Goal: Find contact information: Obtain details needed to contact an individual or organization

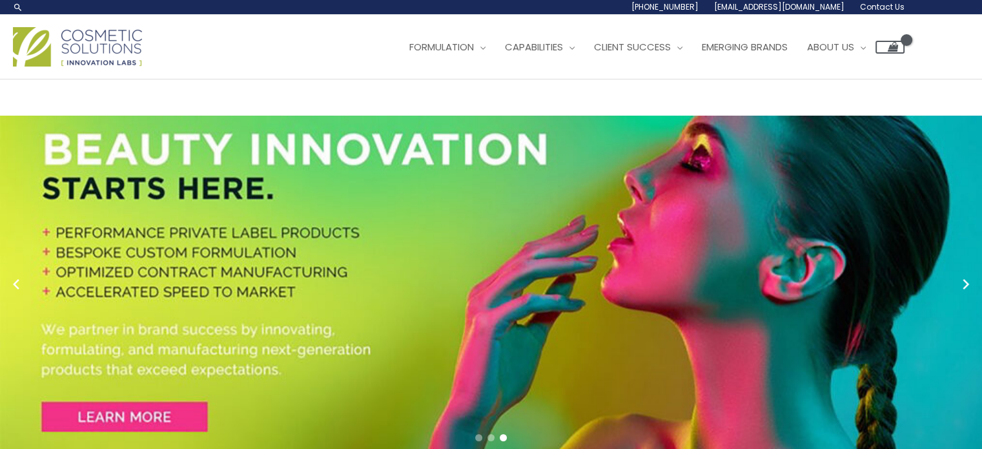
click at [349, 39] on div "Main Menu Formulation Menu Toggle Research and Innovation Market Ready Formulas…" at bounding box center [458, 47] width 891 height 46
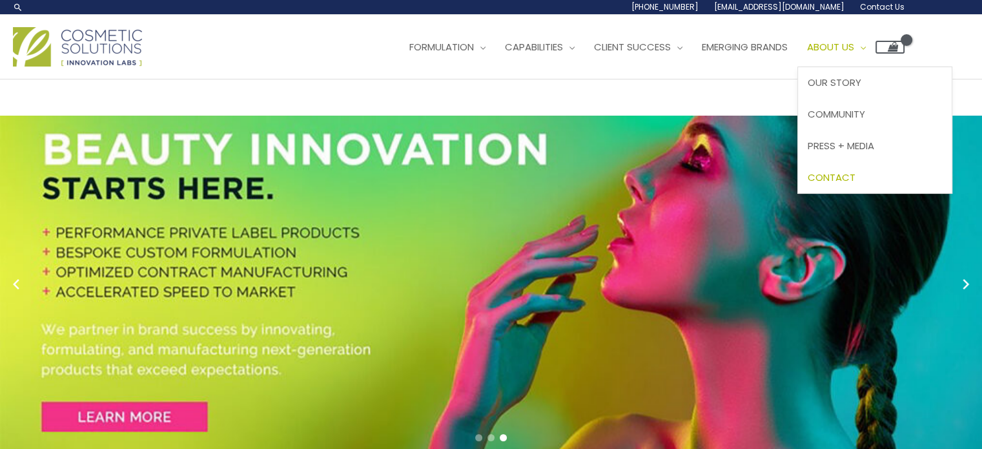
click at [849, 176] on span "Contact" at bounding box center [831, 177] width 48 height 14
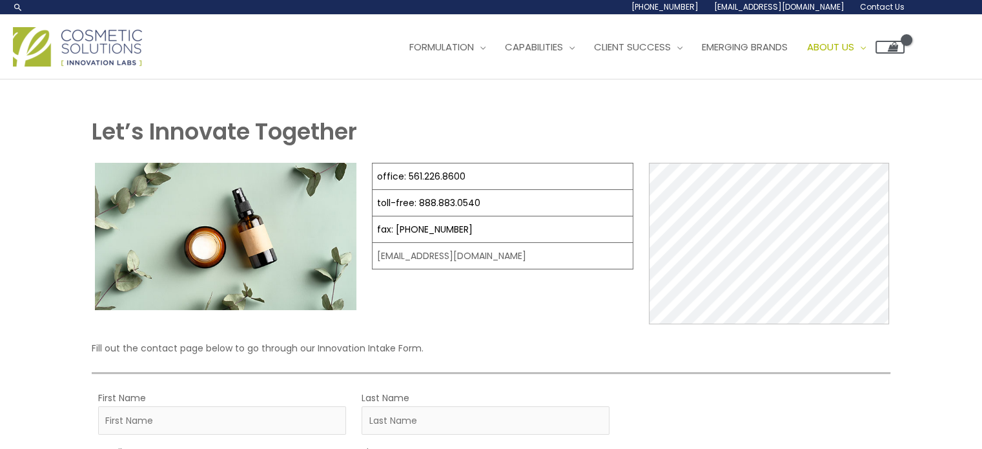
click at [74, 43] on img at bounding box center [77, 46] width 129 height 39
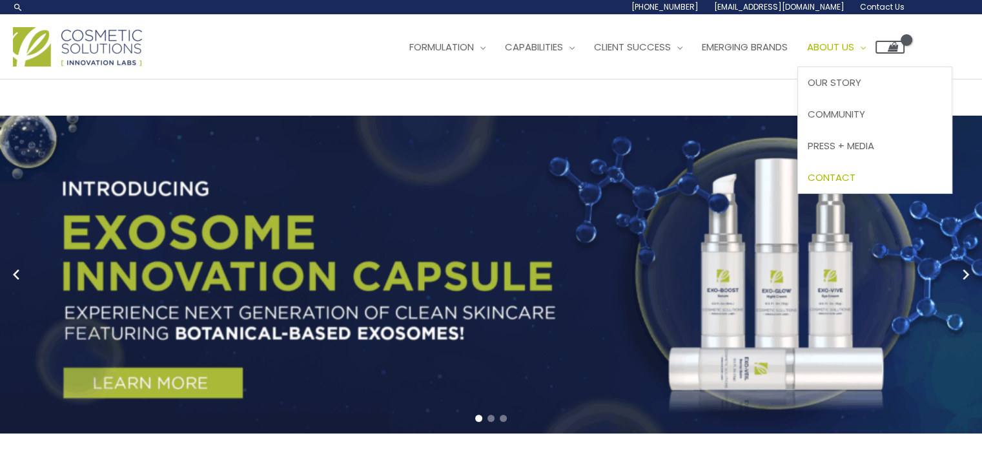
click at [855, 175] on span "Contact" at bounding box center [831, 177] width 48 height 14
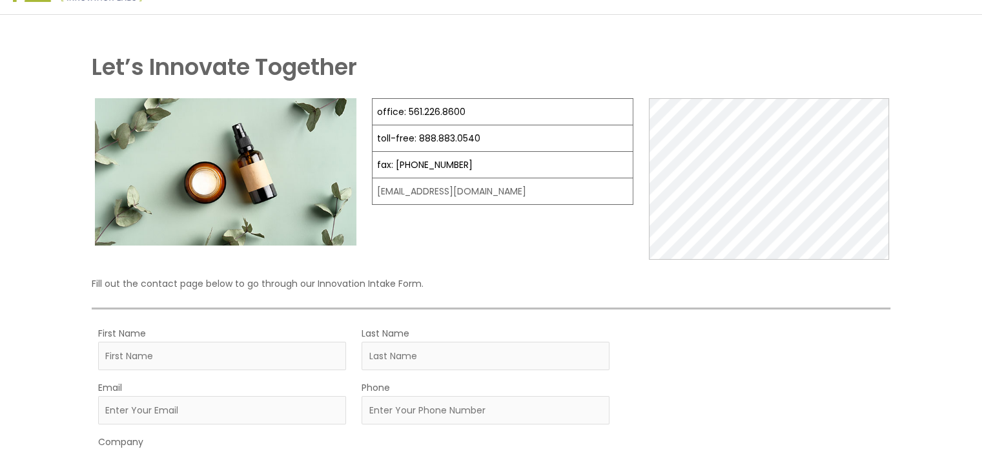
scroll to position [181, 0]
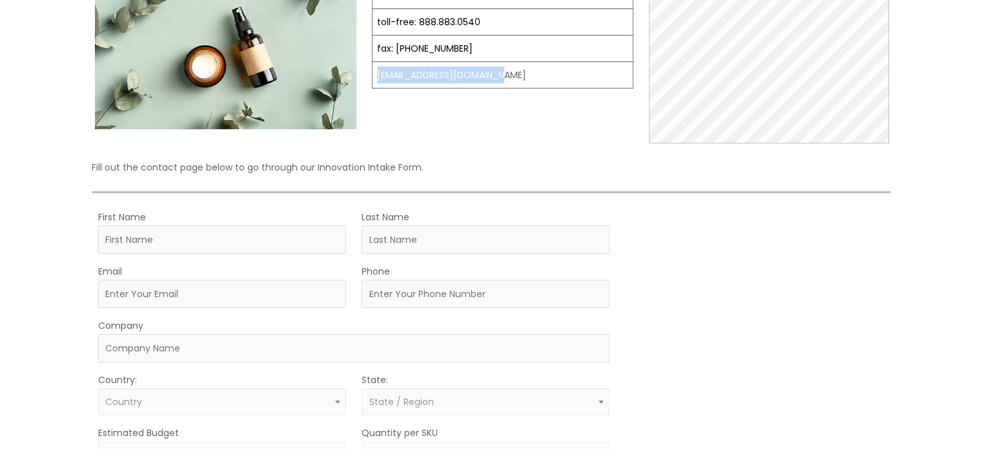
drag, startPoint x: 498, startPoint y: 76, endPoint x: 372, endPoint y: 72, distance: 126.6
click at [372, 72] on td "[EMAIL_ADDRESS][DOMAIN_NAME]" at bounding box center [502, 75] width 261 height 26
copy td "[EMAIL_ADDRESS][DOMAIN_NAME]"
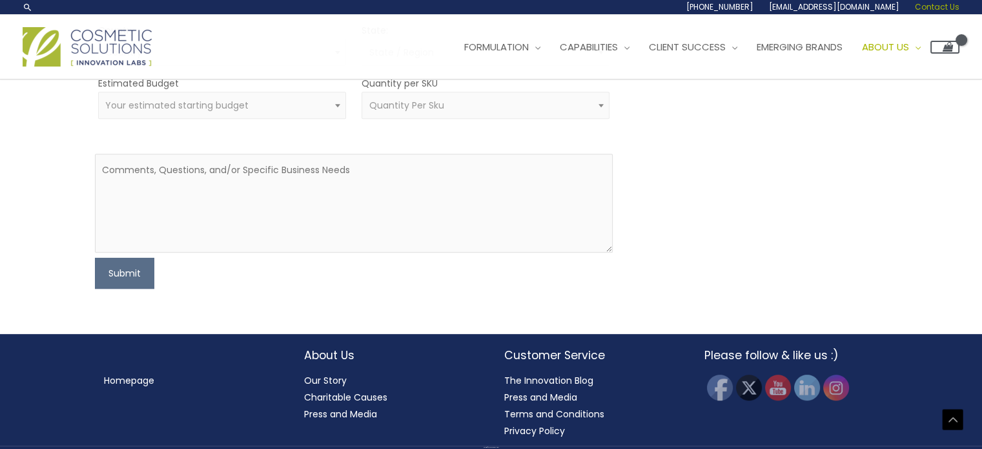
scroll to position [0, 0]
